Goal: Check status: Check status

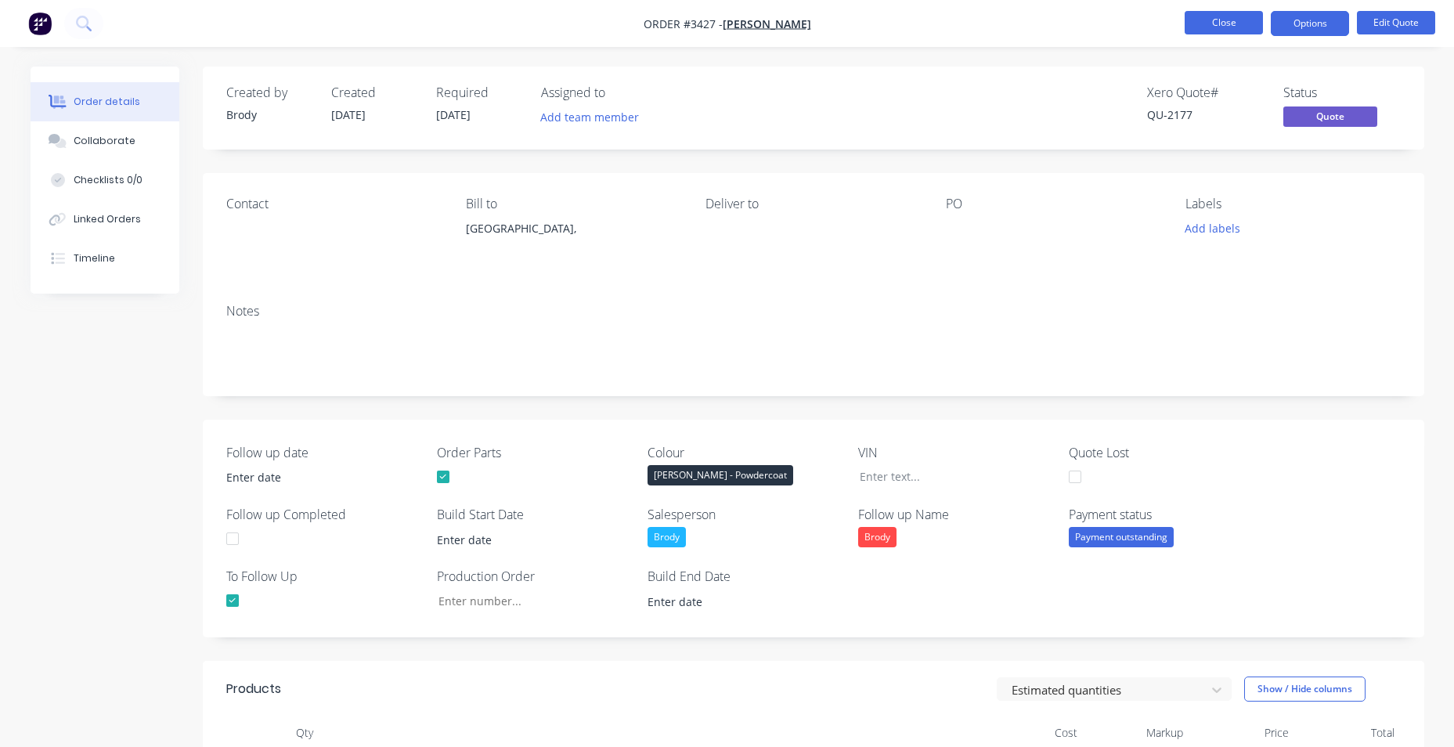
click at [1228, 17] on button "Close" at bounding box center [1224, 22] width 78 height 23
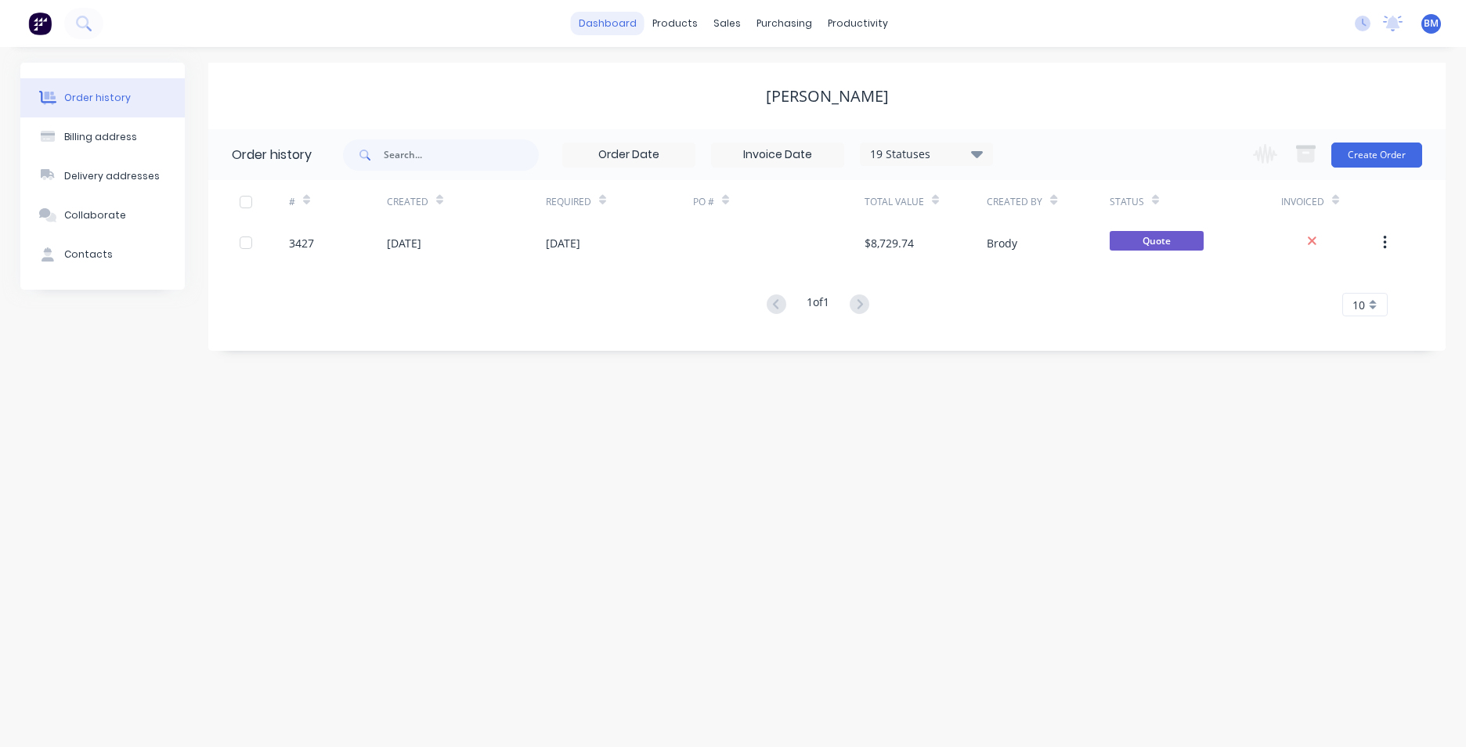
click at [595, 24] on link "dashboard" at bounding box center [608, 23] width 74 height 23
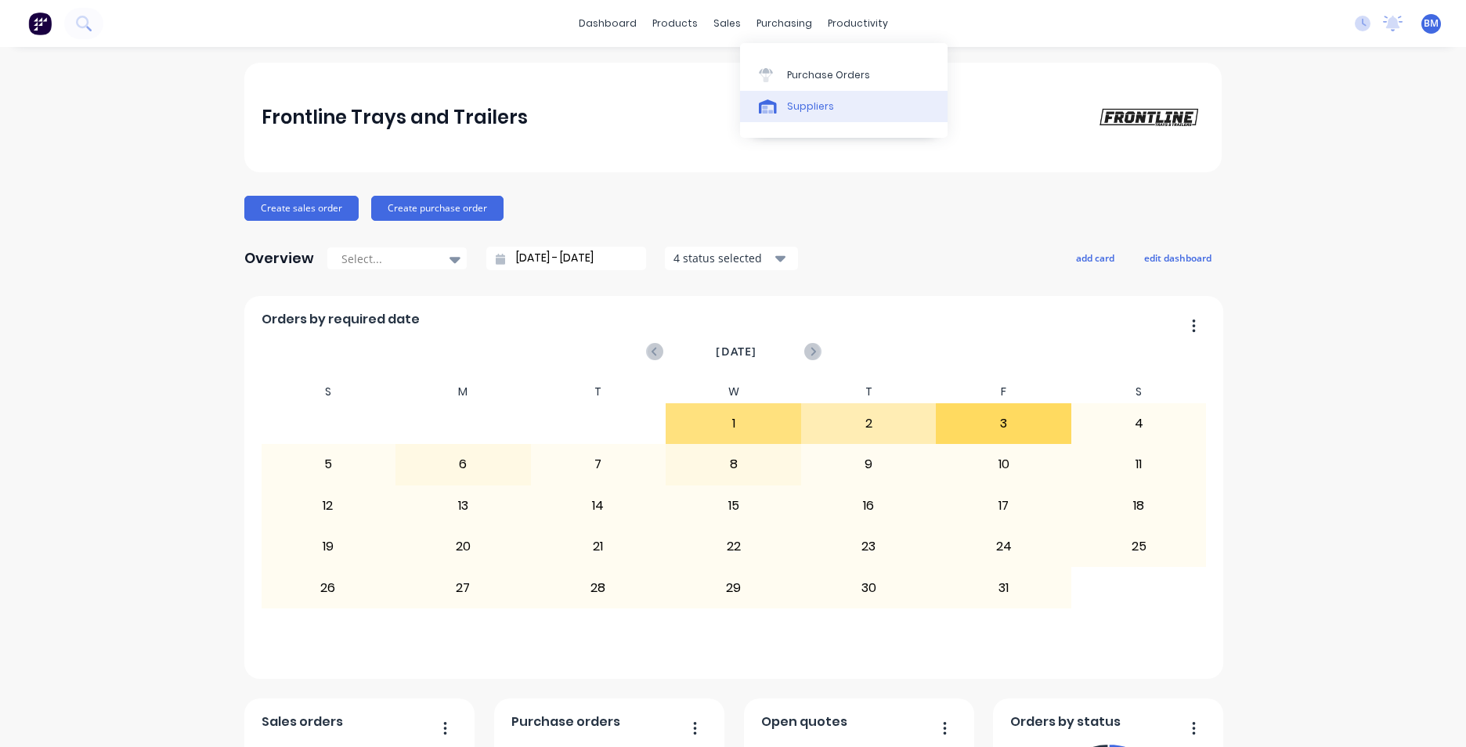
click at [827, 110] on div "Suppliers" at bounding box center [810, 106] width 47 height 14
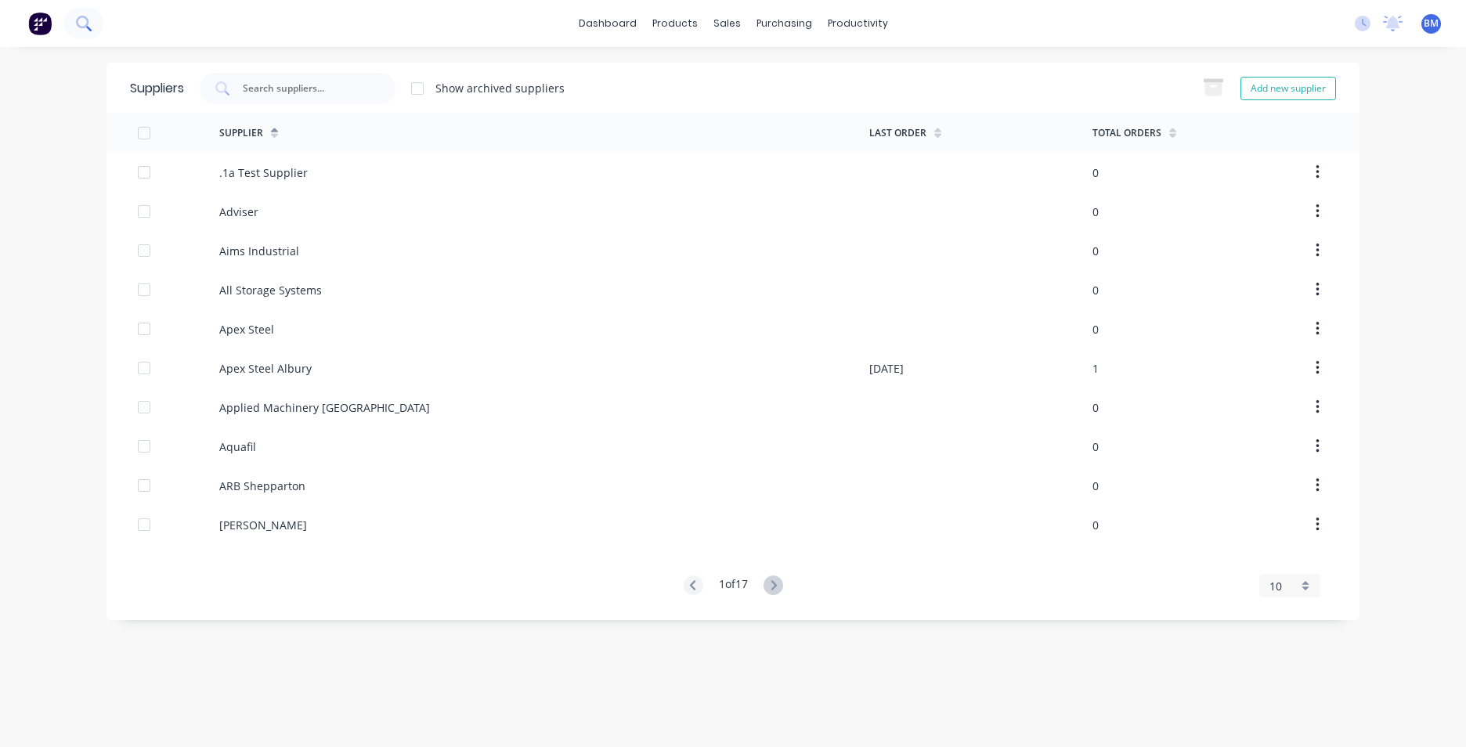
click at [77, 16] on icon at bounding box center [83, 23] width 15 height 15
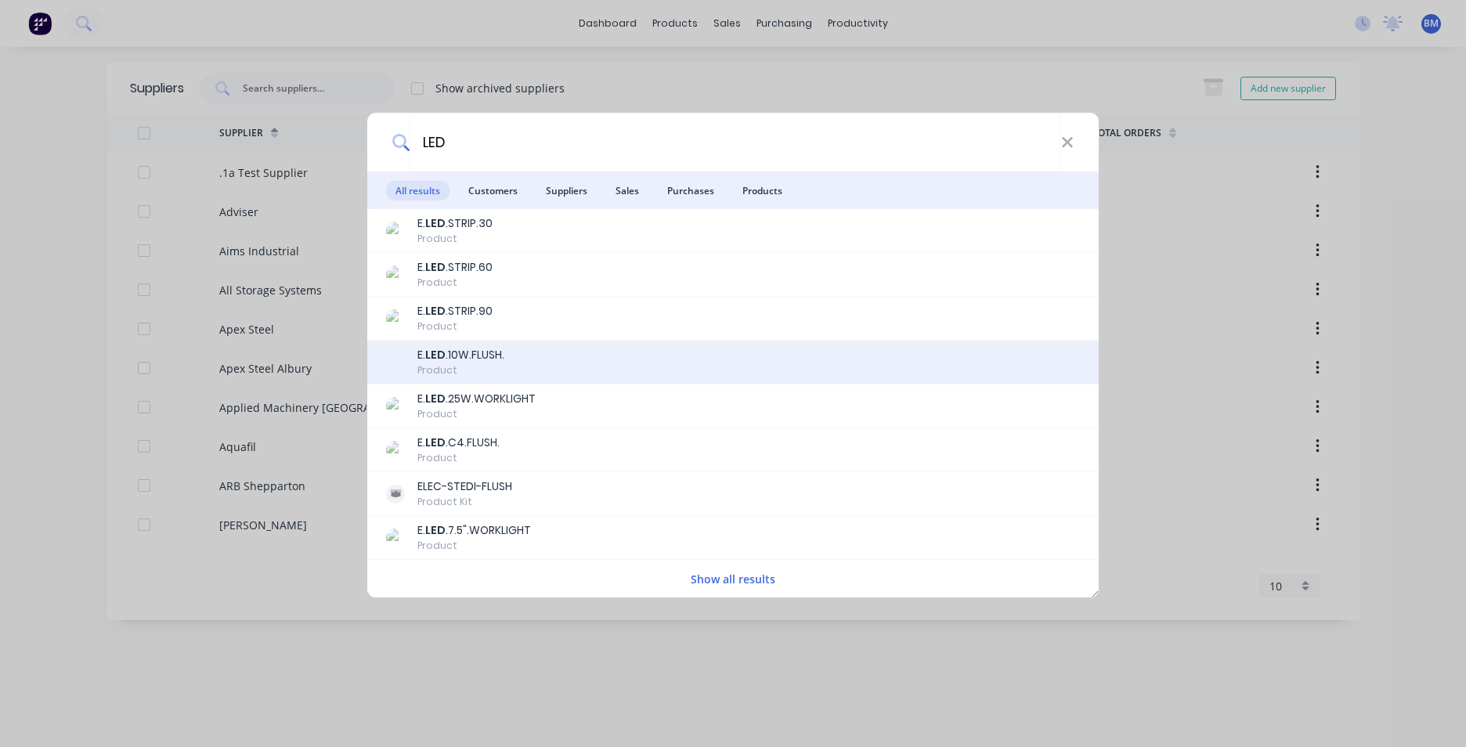
type input "LED"
click at [611, 359] on div "E. LED .10W.FLUSH. Product" at bounding box center [733, 362] width 694 height 31
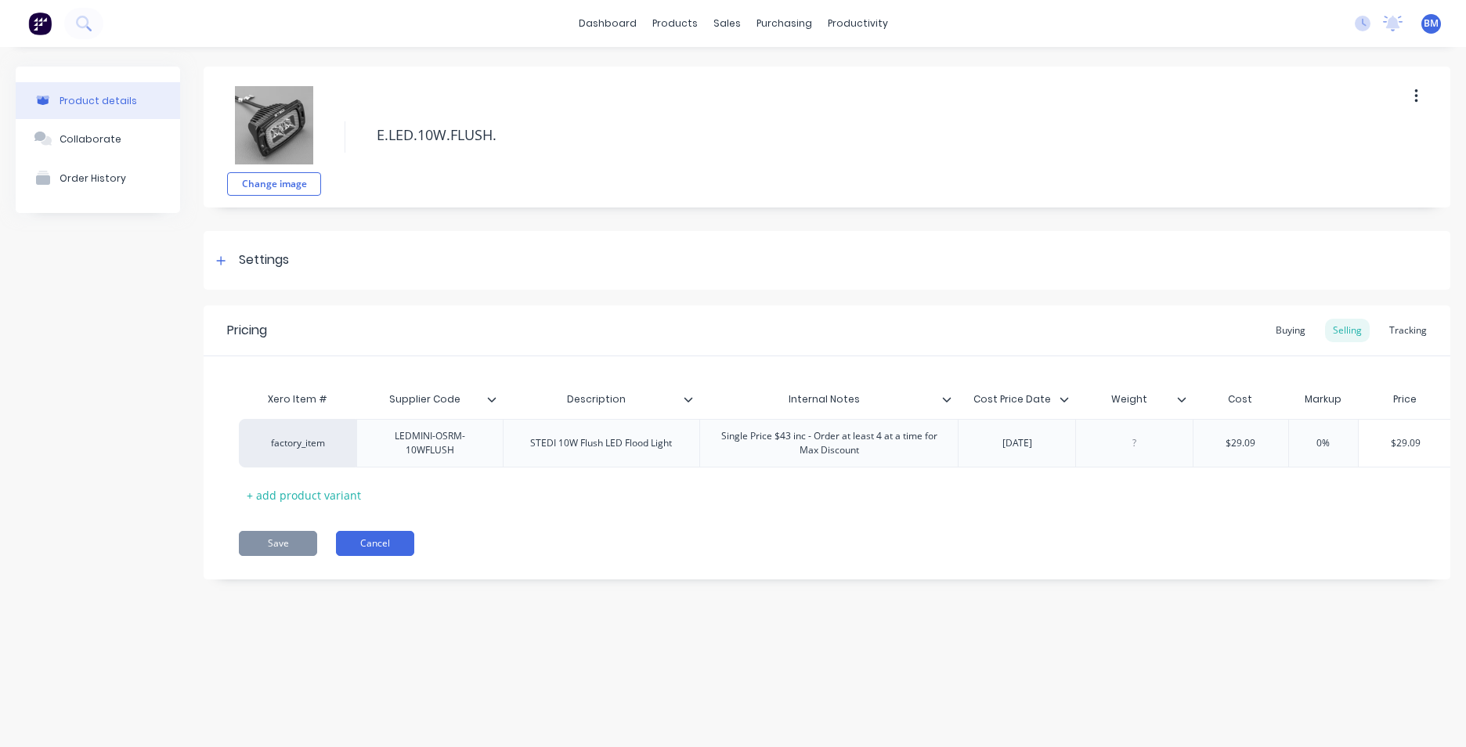
click at [355, 556] on button "Cancel" at bounding box center [375, 543] width 78 height 25
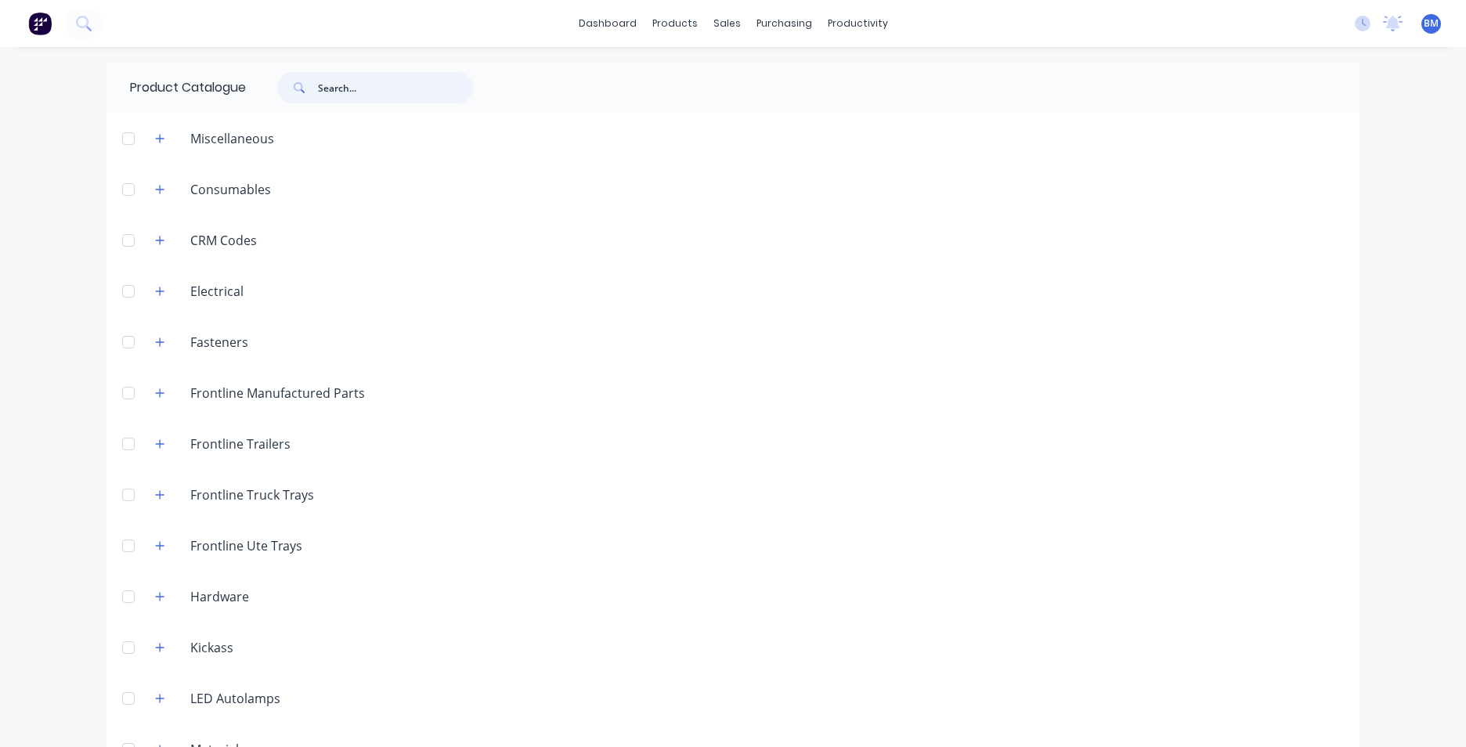
click at [395, 85] on input "text" at bounding box center [395, 87] width 155 height 31
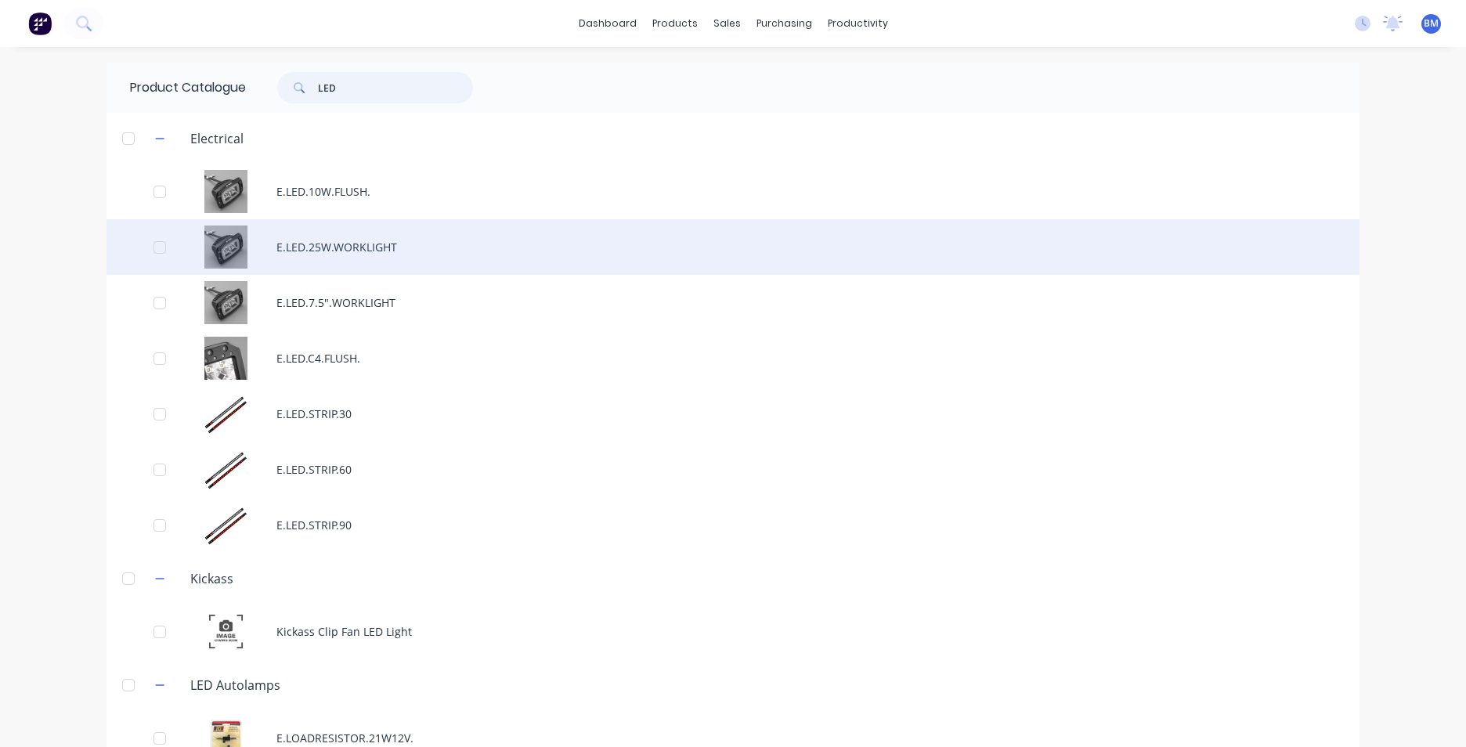
type input "LED"
click at [348, 256] on div "E.LED.25W.WORKLIGHT" at bounding box center [732, 247] width 1253 height 56
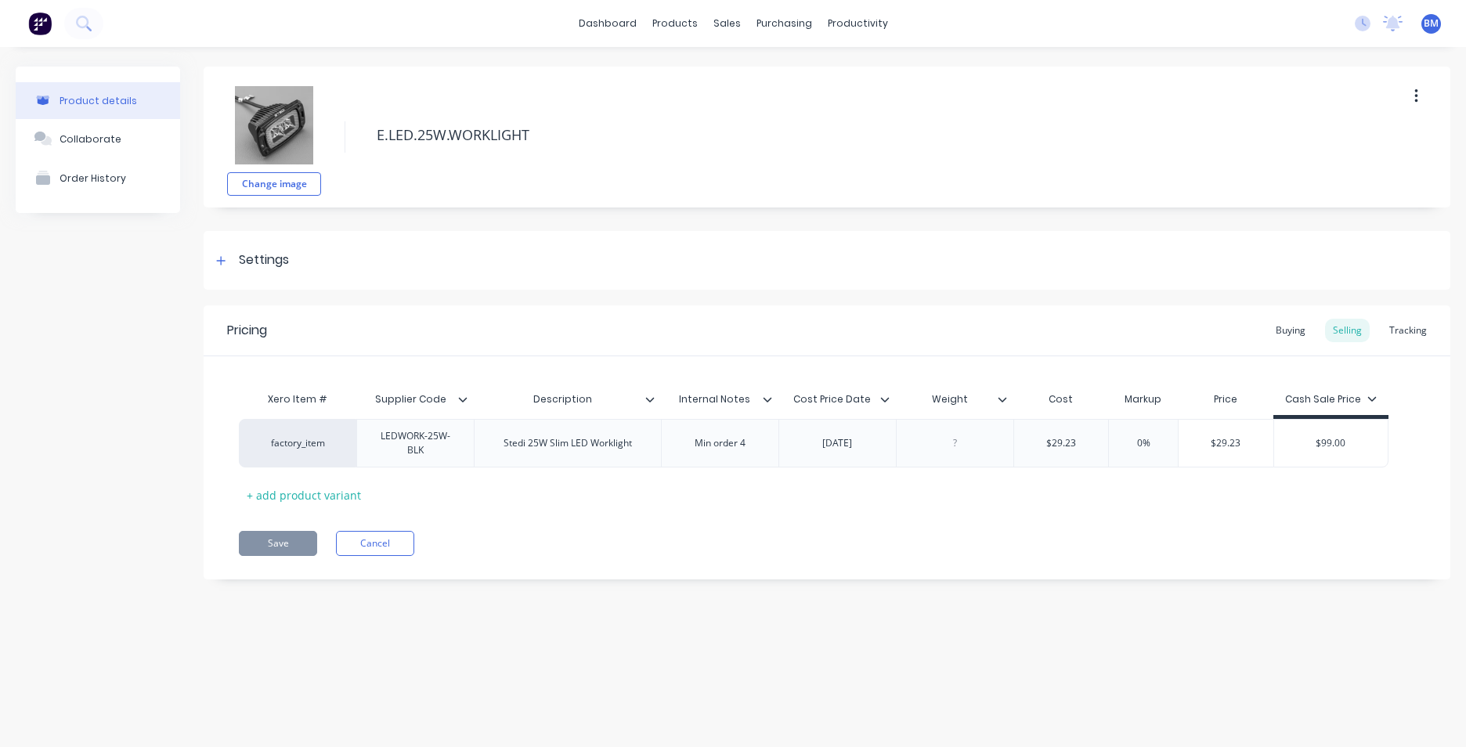
type textarea "x"
click at [594, 23] on link "dashboard" at bounding box center [608, 23] width 74 height 23
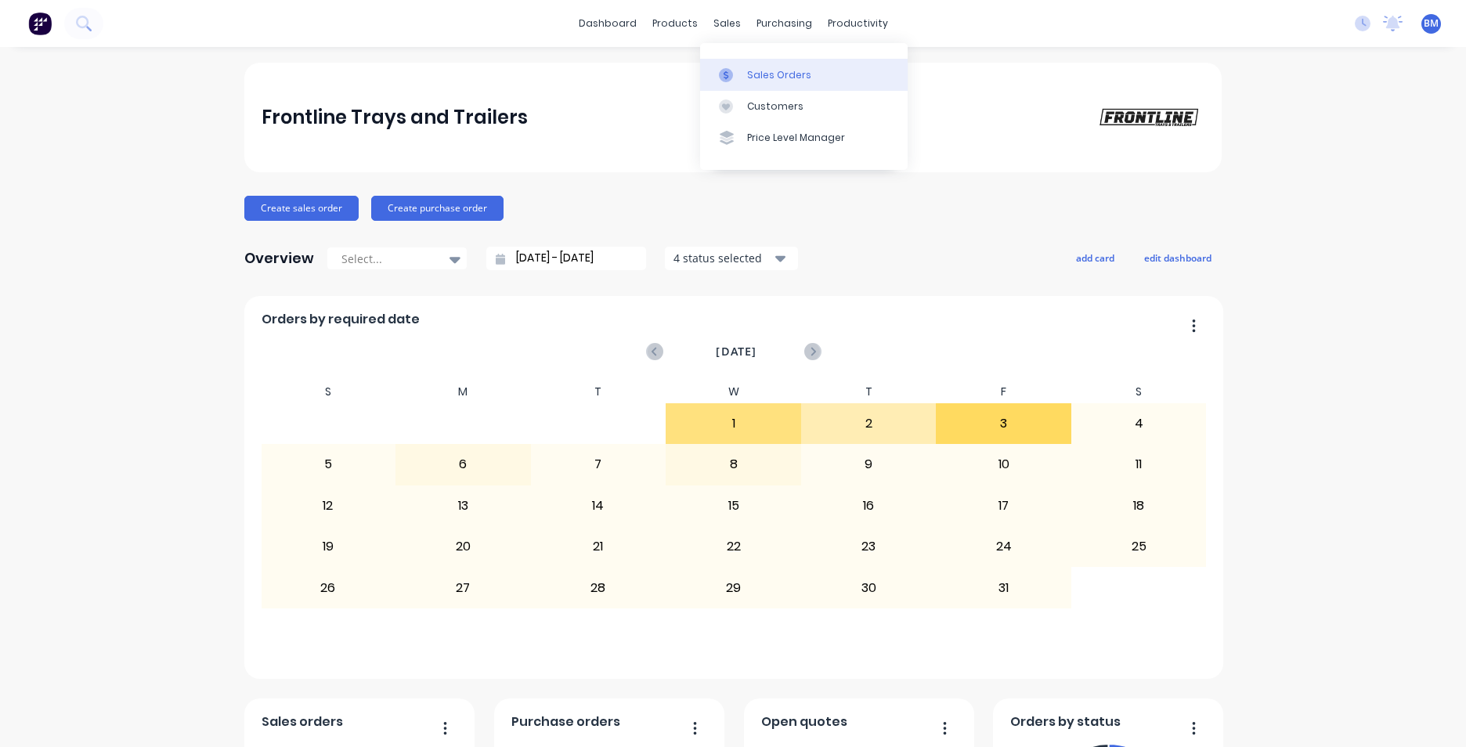
click at [748, 72] on div "Sales Orders" at bounding box center [779, 75] width 64 height 14
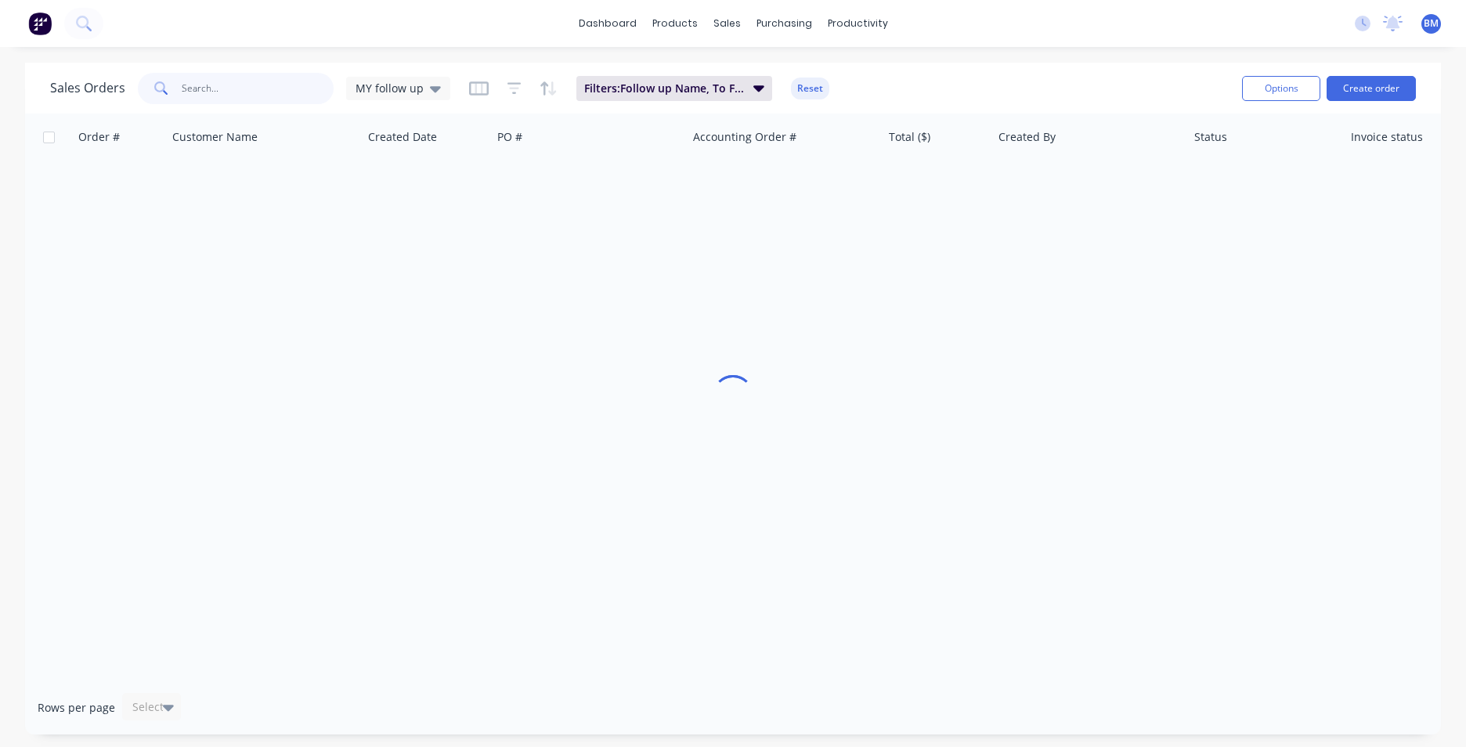
drag, startPoint x: 201, startPoint y: 92, endPoint x: 197, endPoint y: 84, distance: 9.8
click at [199, 88] on input "text" at bounding box center [258, 88] width 153 height 31
click at [442, 85] on div "MY follow up" at bounding box center [398, 88] width 104 height 23
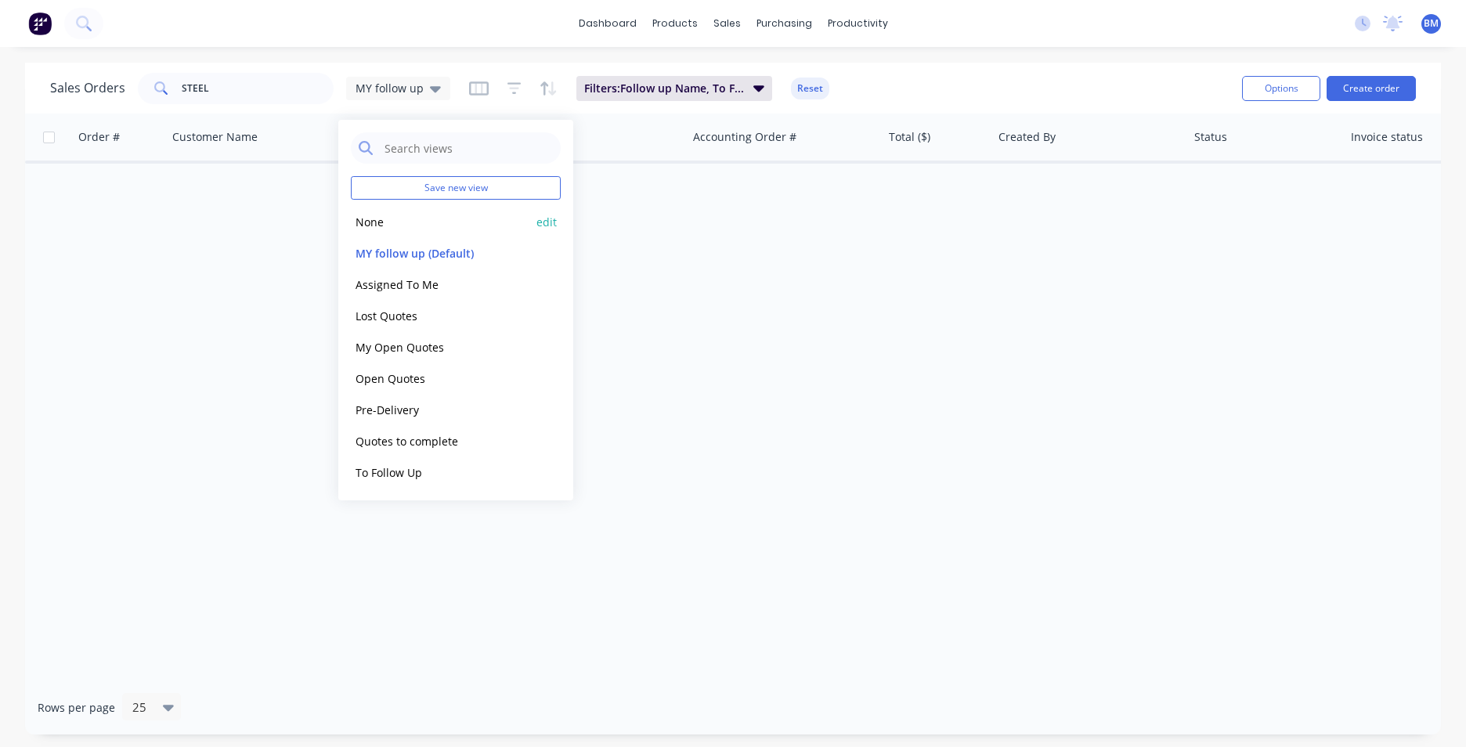
click at [399, 218] on button "None" at bounding box center [440, 222] width 179 height 18
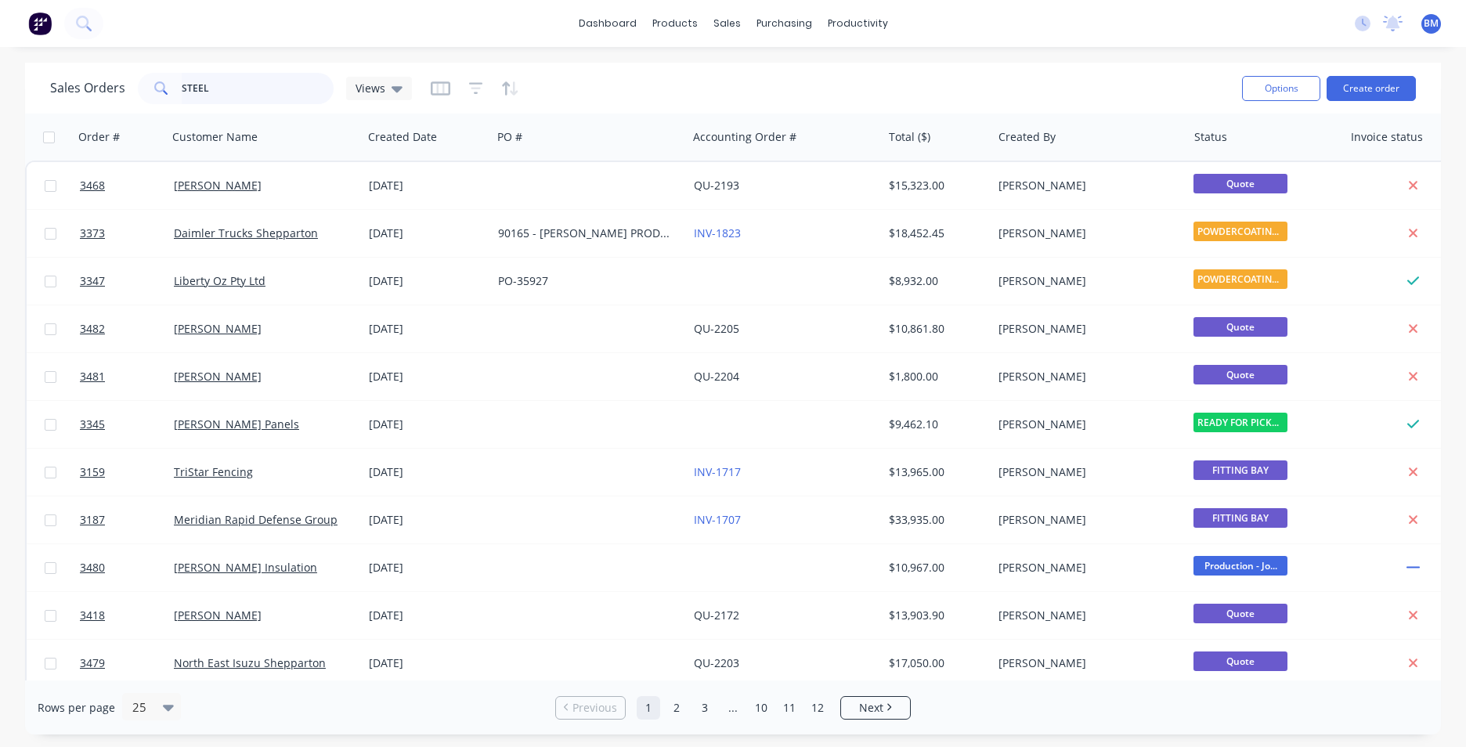
click at [280, 96] on input "STEEL" at bounding box center [258, 88] width 153 height 31
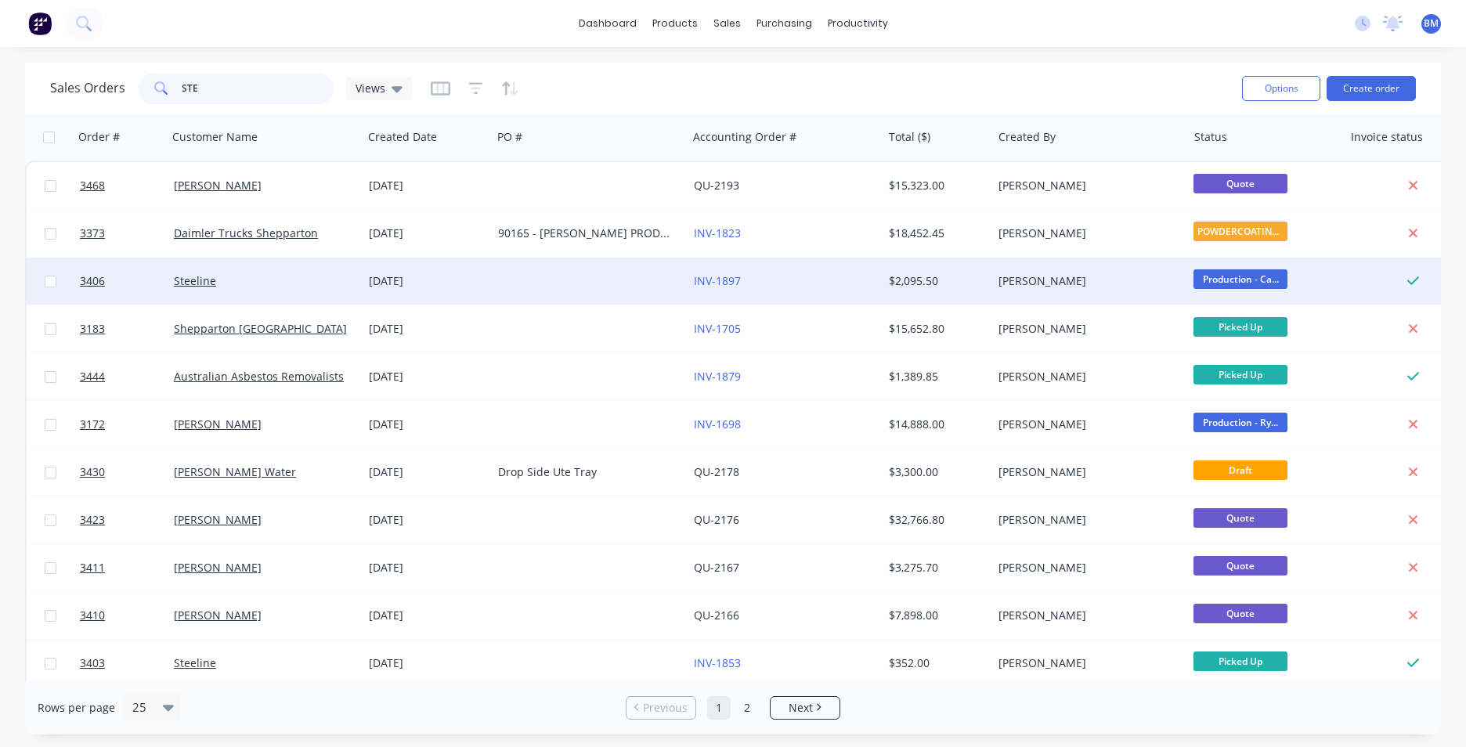
type input "STE"
click at [291, 283] on div "Steeline" at bounding box center [261, 281] width 174 height 16
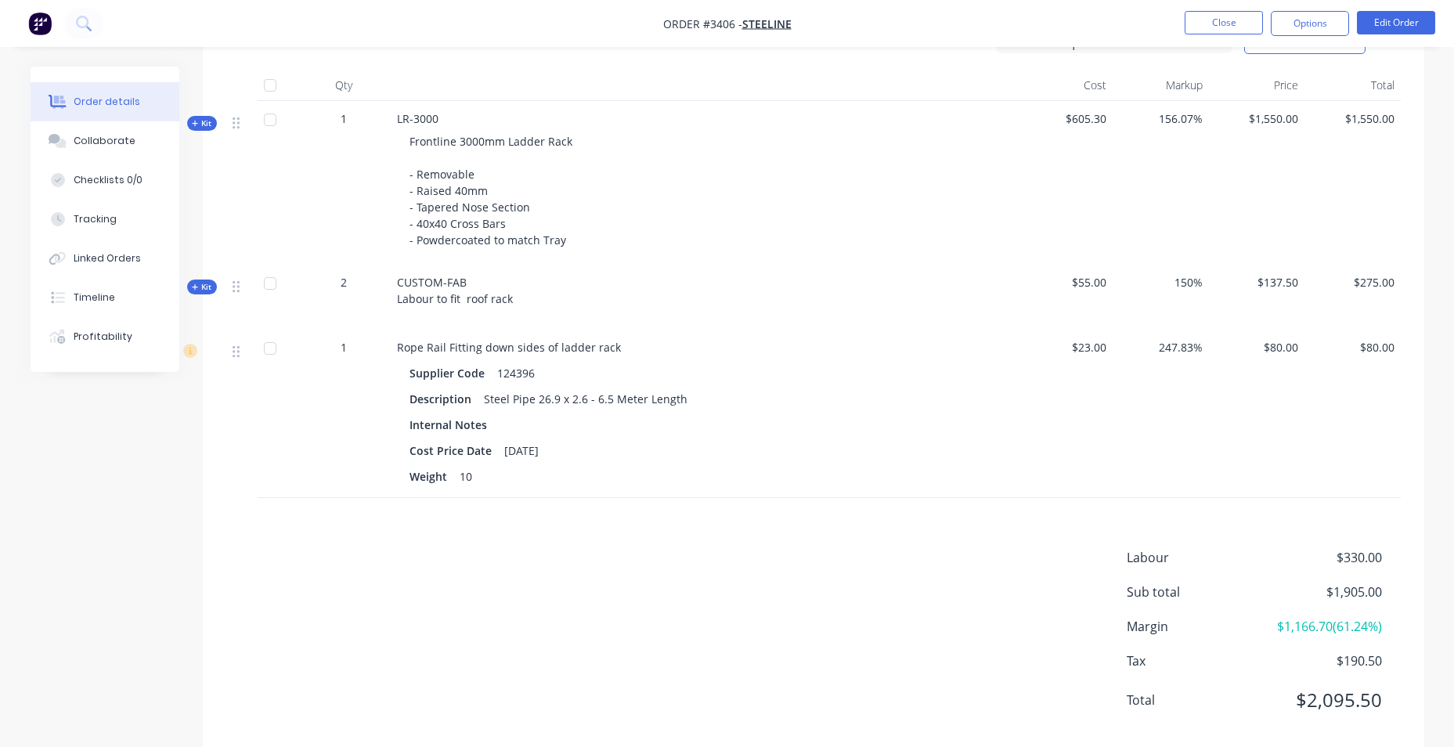
scroll to position [626, 0]
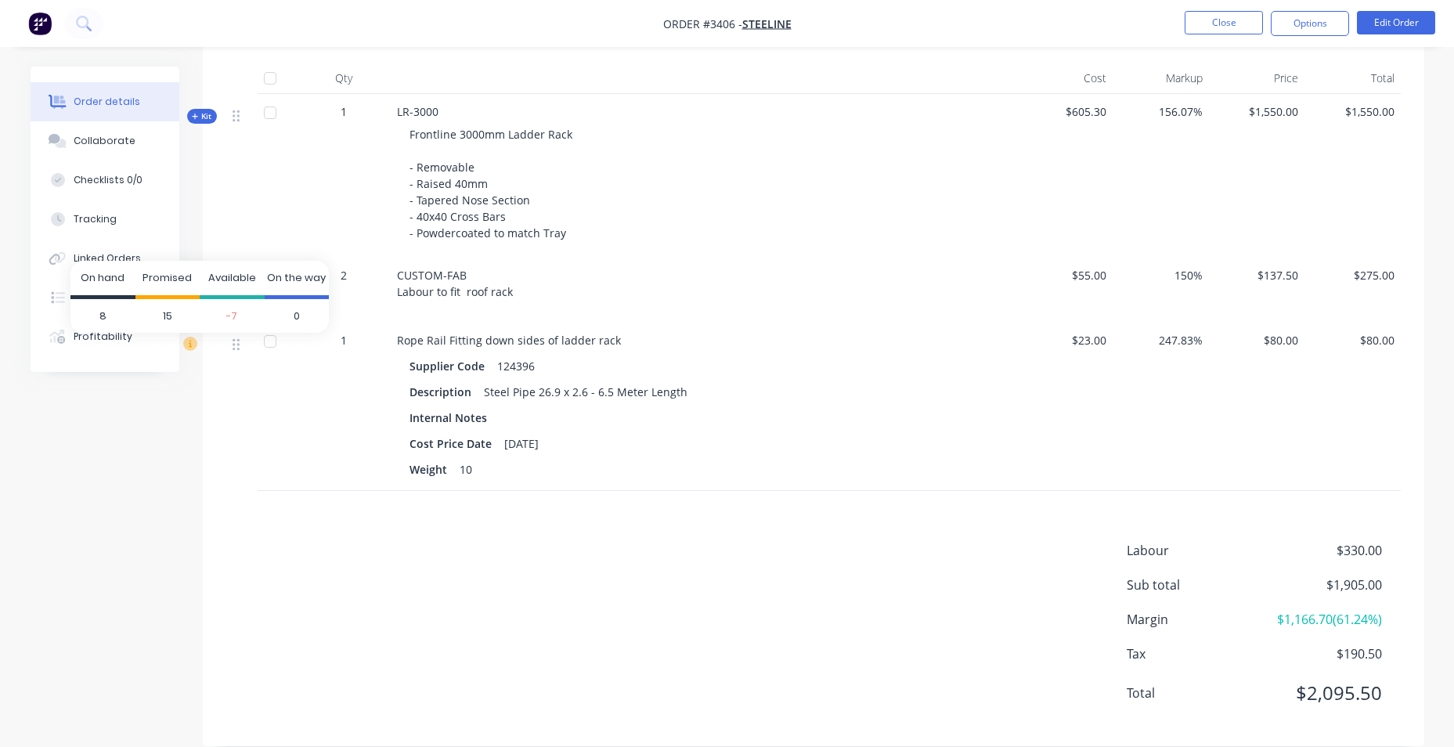
click at [193, 343] on icon at bounding box center [190, 344] width 14 height 14
click at [233, 346] on icon at bounding box center [236, 345] width 7 height 14
click at [240, 345] on div at bounding box center [242, 342] width 19 height 21
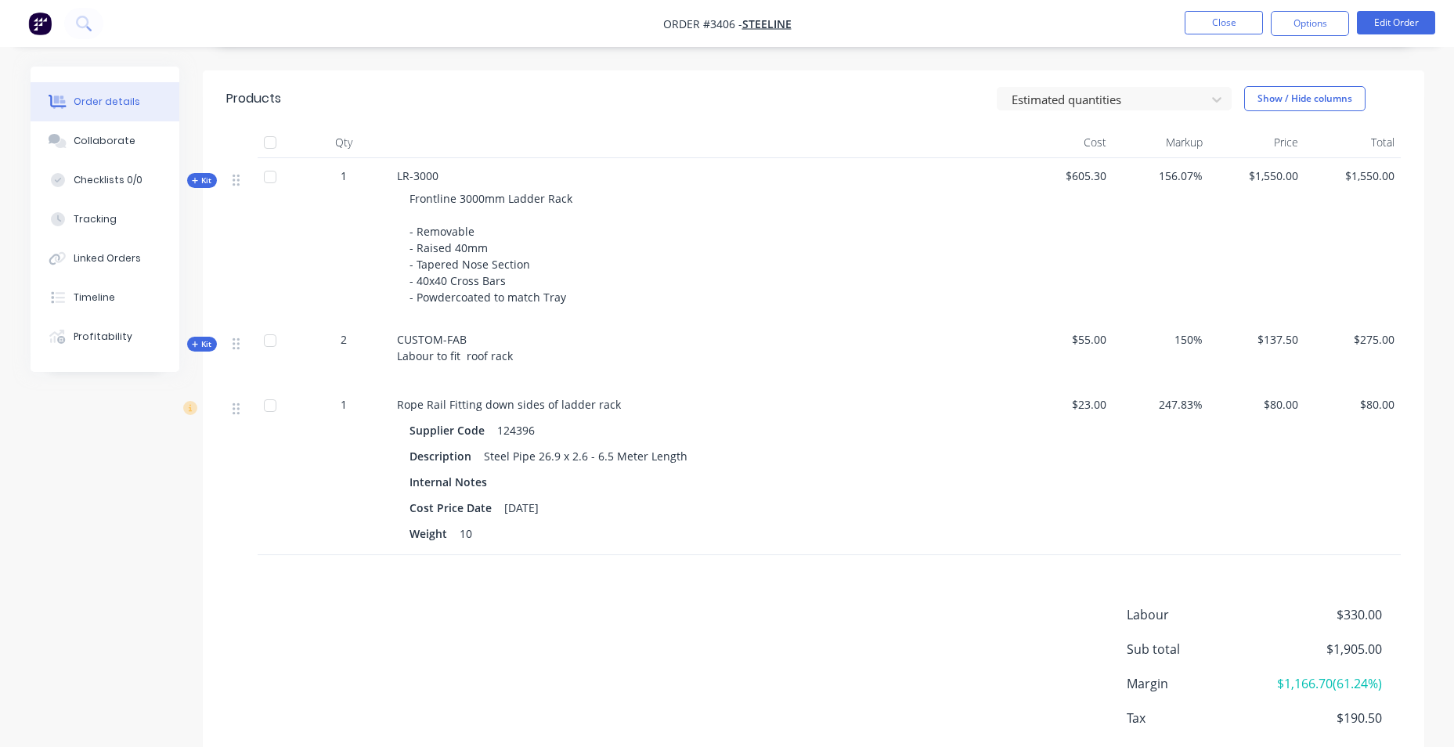
scroll to position [493, 0]
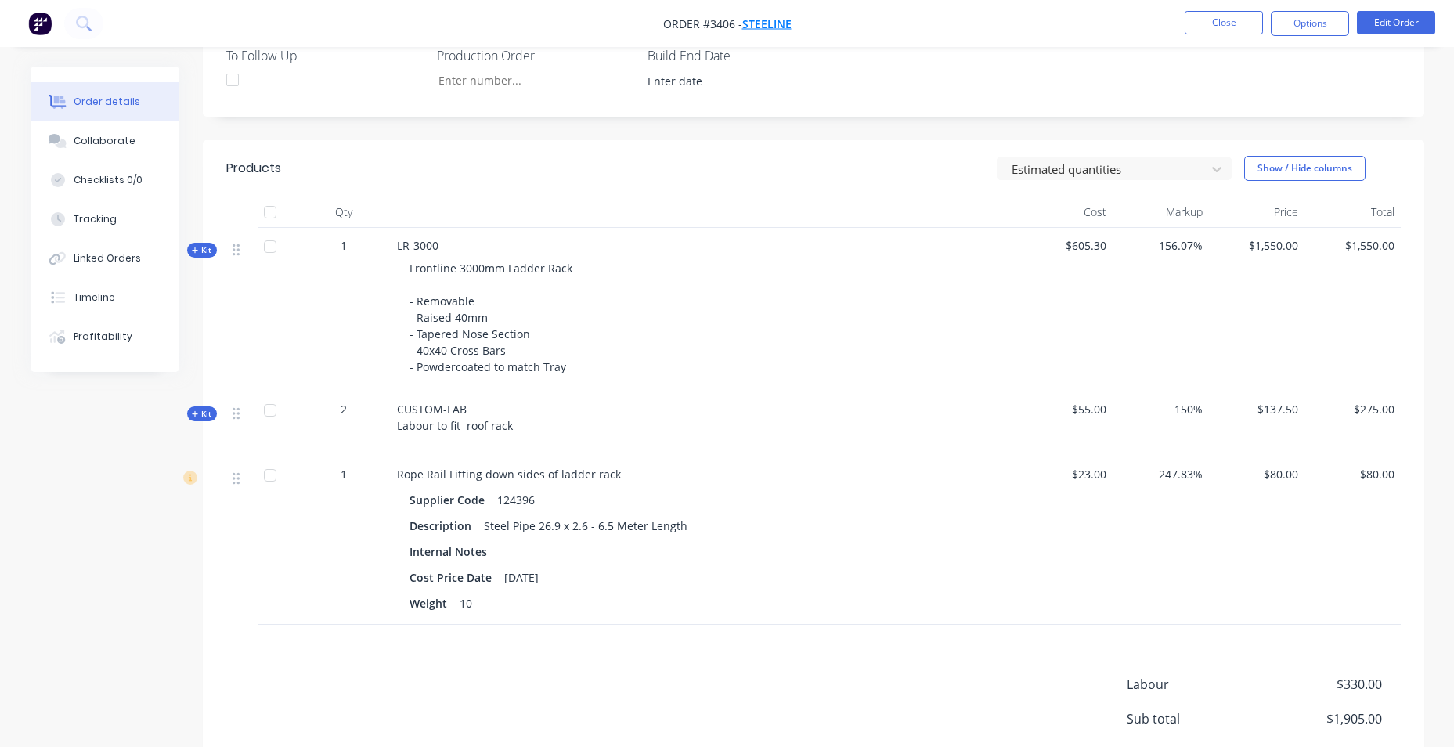
click at [771, 22] on span "Steeline" at bounding box center [766, 23] width 49 height 15
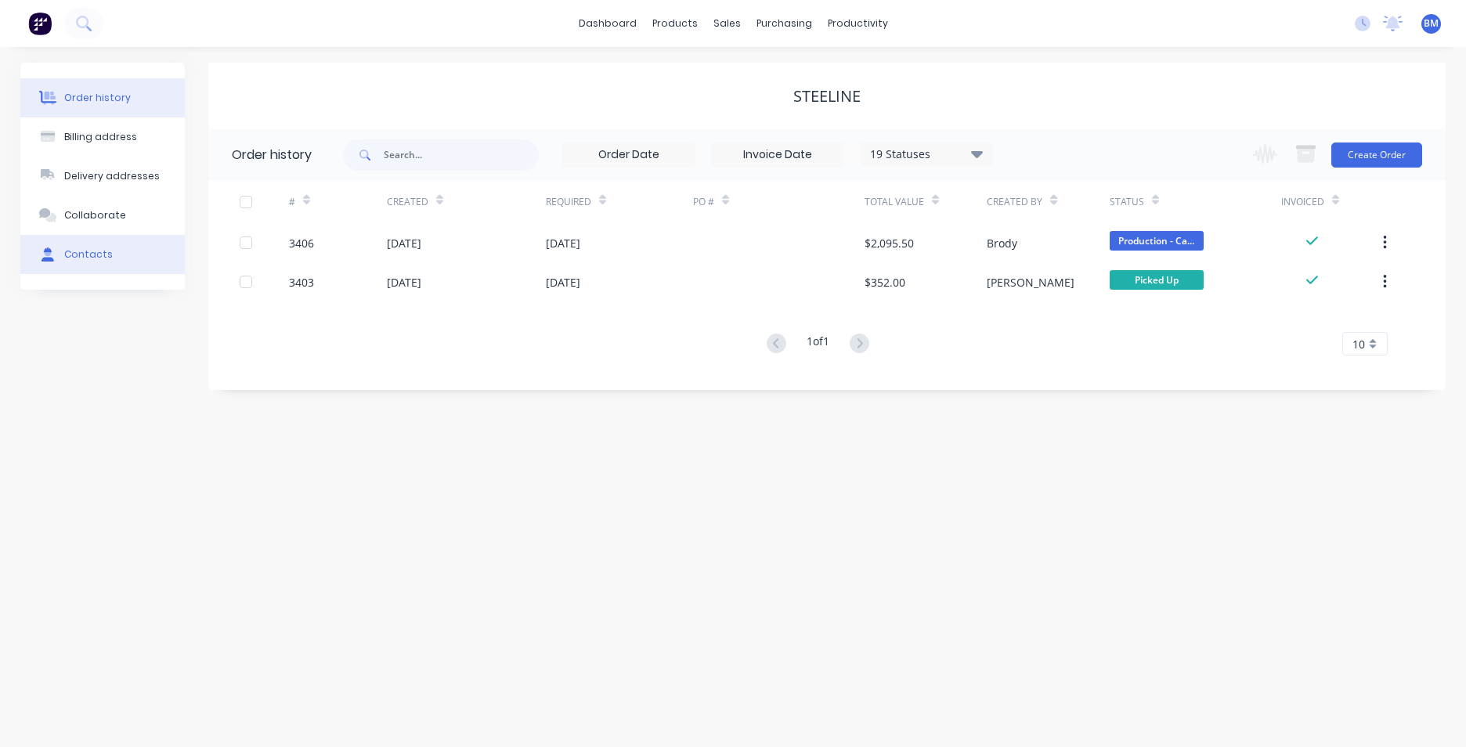
click at [157, 256] on button "Contacts" at bounding box center [102, 254] width 164 height 39
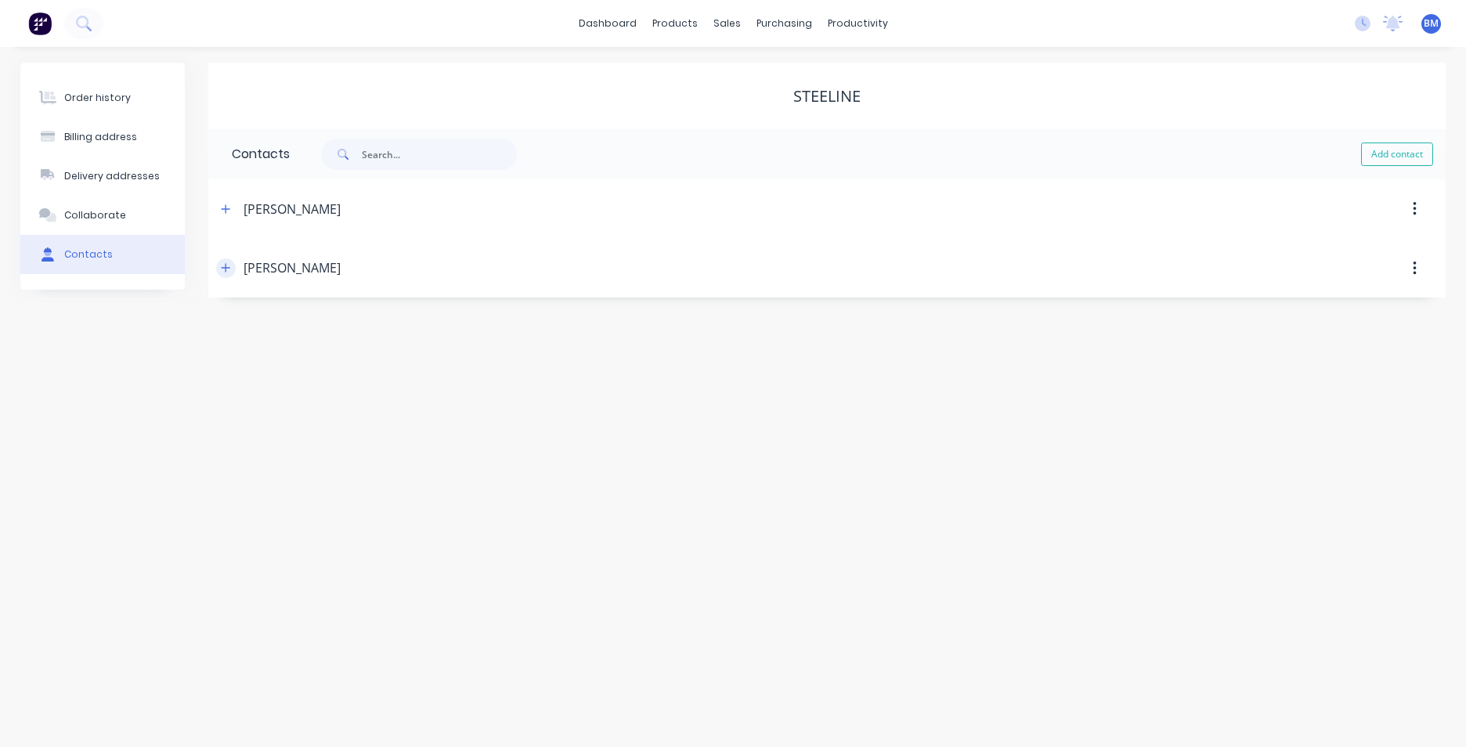
click at [222, 271] on icon "button" at bounding box center [225, 267] width 9 height 11
drag, startPoint x: 388, startPoint y: 516, endPoint x: 265, endPoint y: 514, distance: 122.2
click at [266, 514] on div "International [GEOGRAPHIC_DATA] [GEOGRAPHIC_DATA] [GEOGRAPHIC_DATA] [GEOGRAPHIC…" at bounding box center [360, 511] width 256 height 23
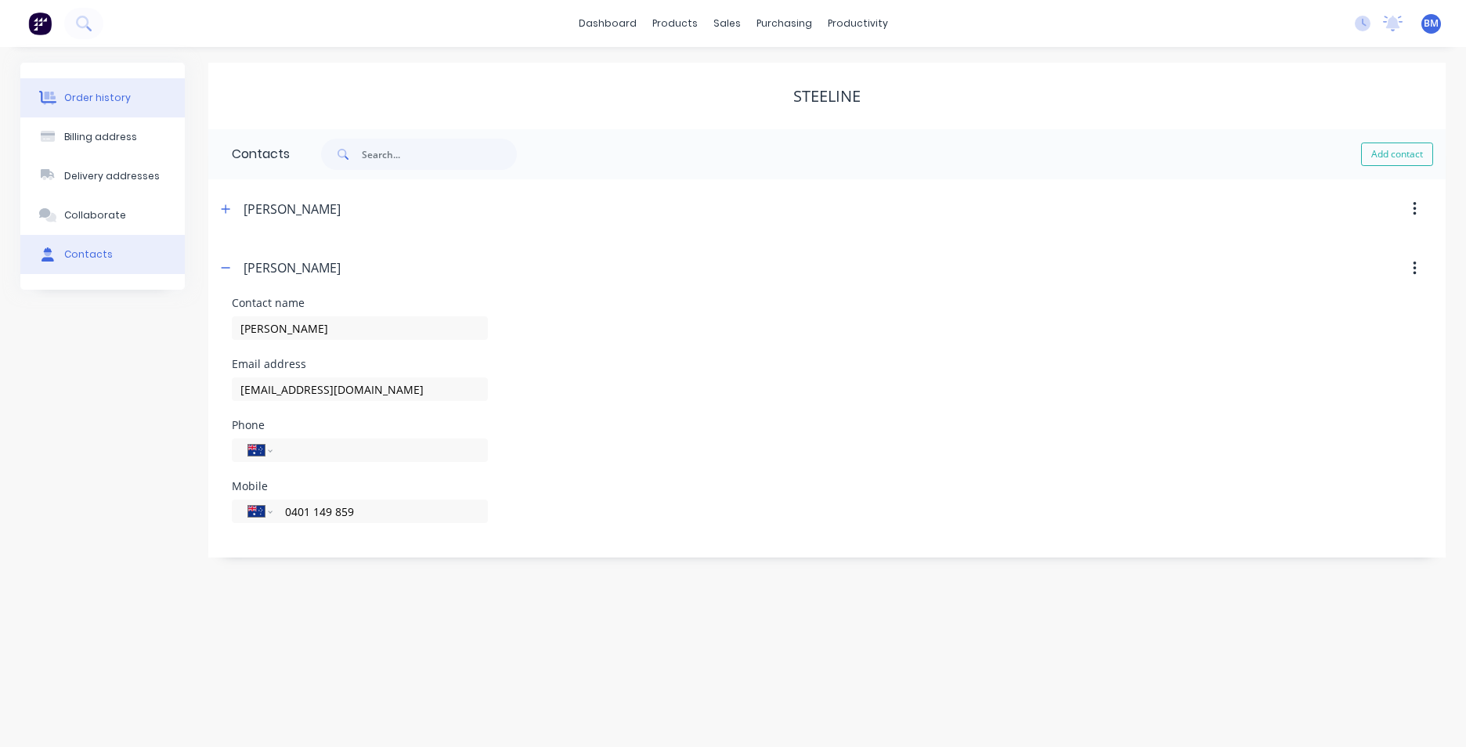
click at [124, 99] on div "Order history" at bounding box center [97, 98] width 67 height 14
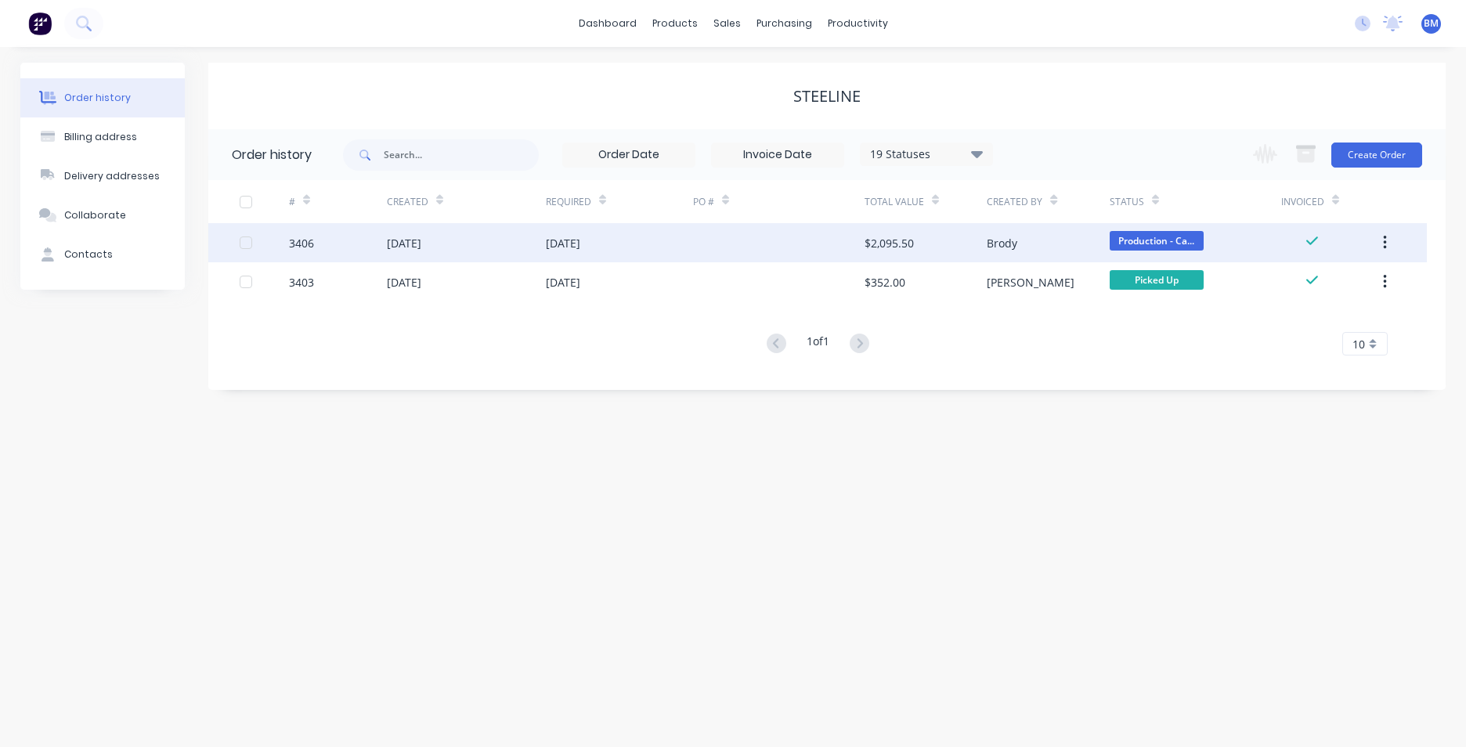
click at [493, 246] on div "[DATE]" at bounding box center [466, 242] width 159 height 39
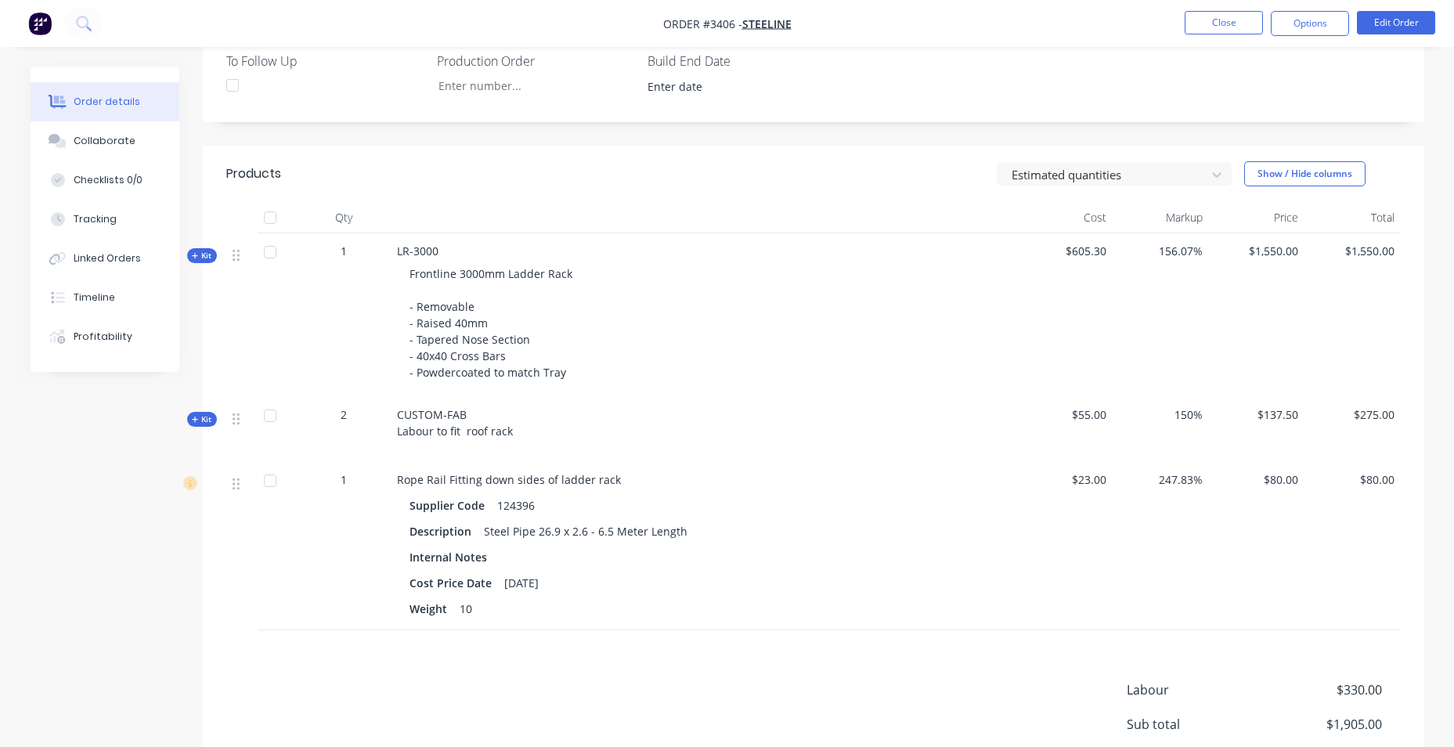
scroll to position [649, 0]
